Goal: Task Accomplishment & Management: Manage account settings

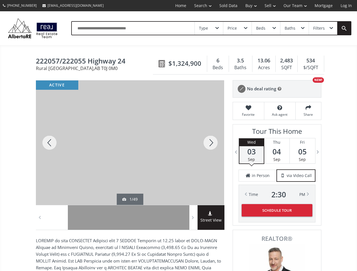
click at [199, 6] on link "Search" at bounding box center [202, 5] width 25 height 11
click at [248, 6] on link "Buy" at bounding box center [250, 5] width 19 height 11
click at [268, 6] on link "Sell" at bounding box center [270, 5] width 19 height 11
click at [294, 6] on link "Our Team" at bounding box center [294, 5] width 31 height 11
click at [346, 6] on link "Log In" at bounding box center [346, 5] width 19 height 11
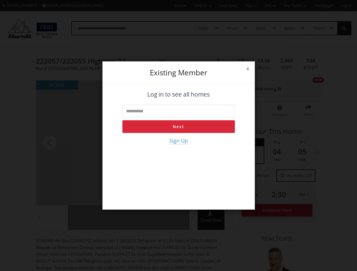
click at [209, 28] on div "x Existing member Log in to see all homes Next Sign Up" at bounding box center [178, 135] width 357 height 271
click at [237, 28] on div "x Existing member Log in to see all homes Next Sign Up" at bounding box center [178, 135] width 357 height 271
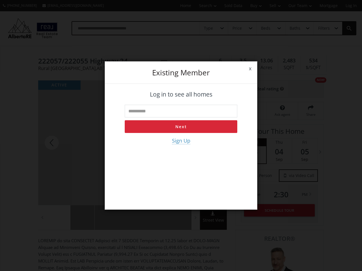
click at [266, 28] on div "x Existing member Log in to see all homes Next Sign Up" at bounding box center [181, 135] width 362 height 271
click at [294, 28] on div "x Existing member Log in to see all homes Next Sign Up" at bounding box center [181, 135] width 362 height 271
click at [323, 28] on div "x Existing member Log in to see all homes Next Sign Up" at bounding box center [181, 135] width 362 height 271
